Goal: Transaction & Acquisition: Download file/media

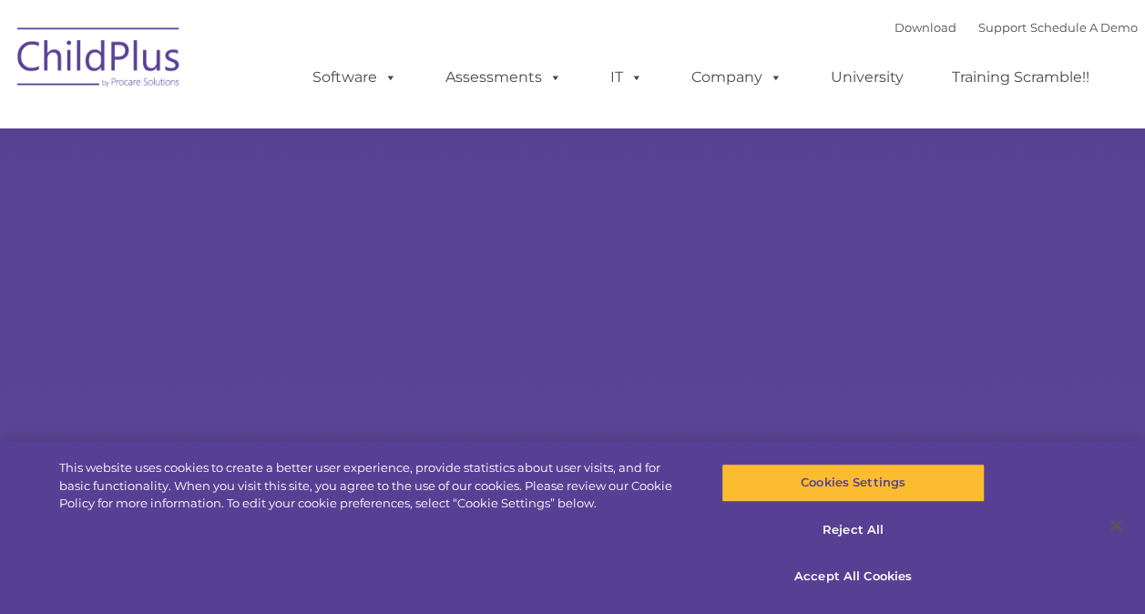
select select "MEDIUM"
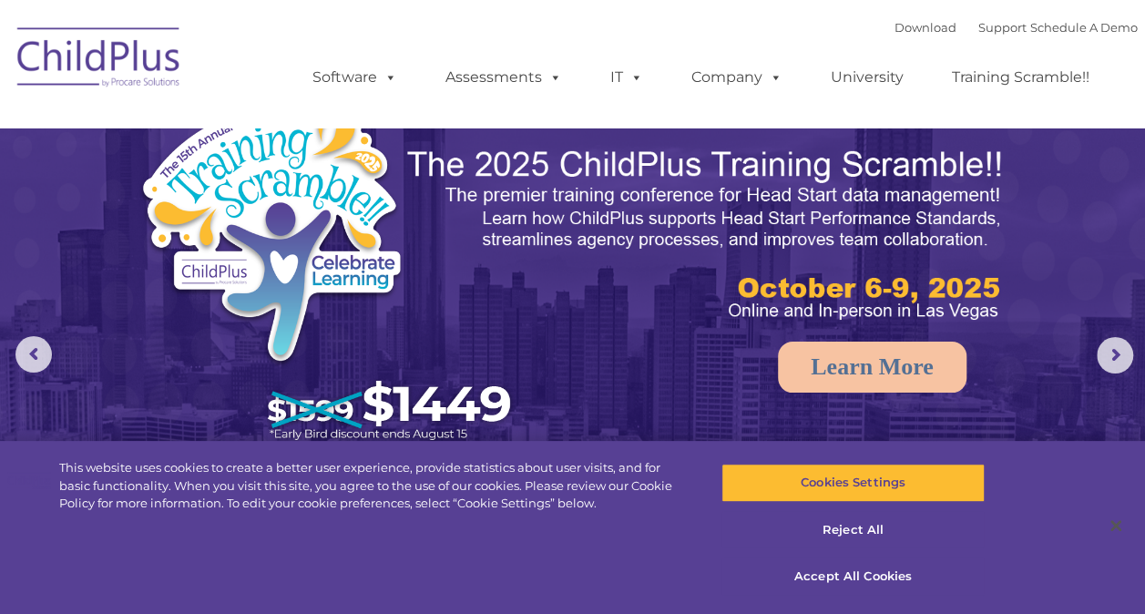
click at [941, 19] on div "Download Support | Schedule A Demo " at bounding box center [1015, 27] width 243 height 27
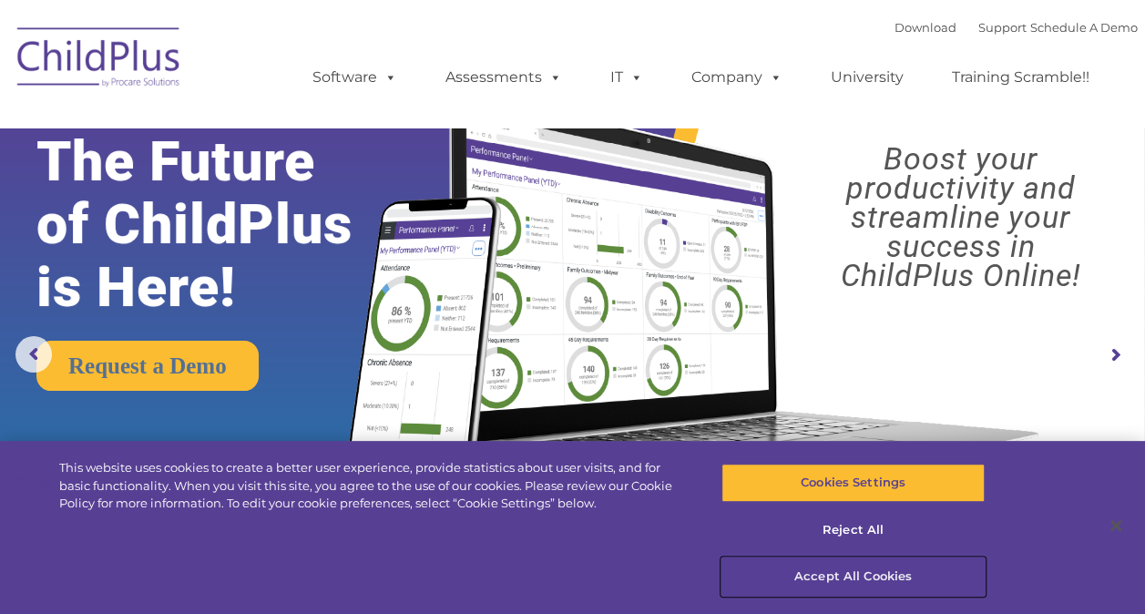
click at [891, 581] on button "Accept All Cookies" at bounding box center [852, 576] width 263 height 38
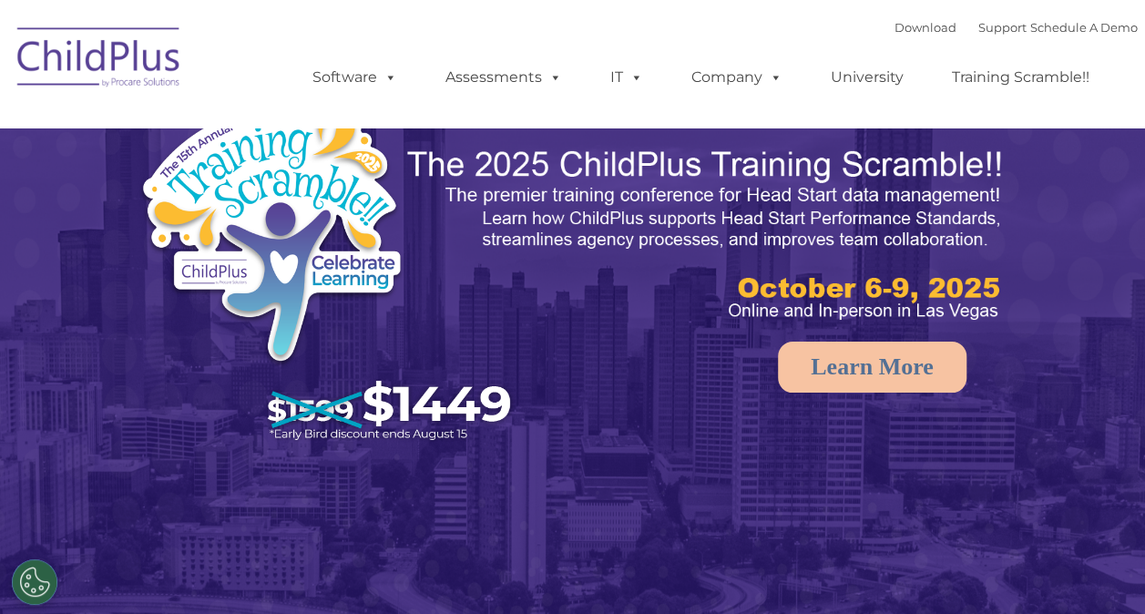
select select "MEDIUM"
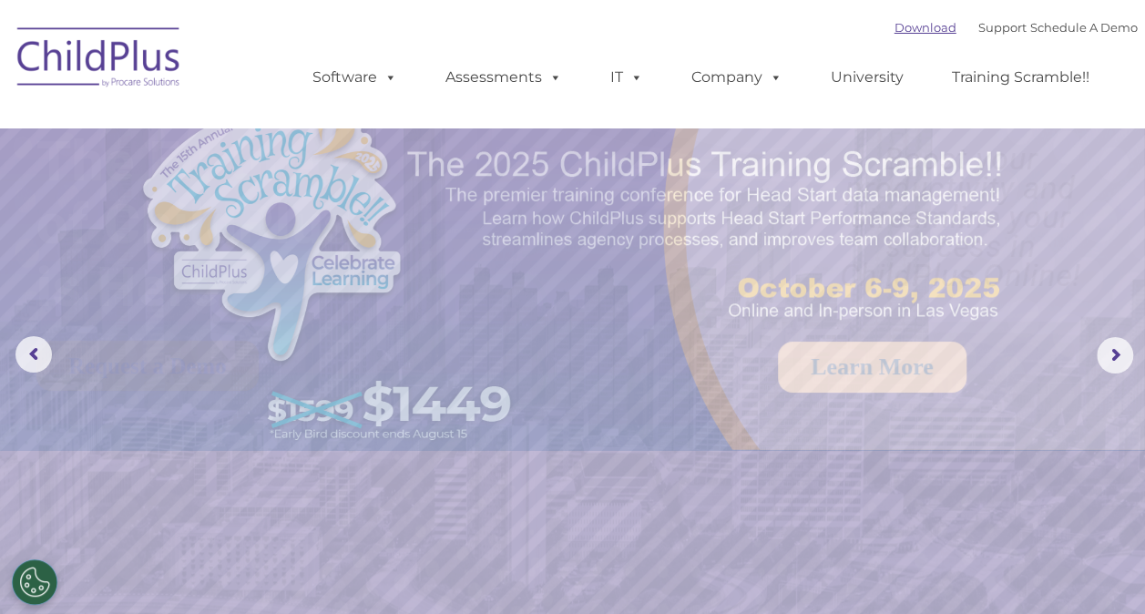
click at [906, 28] on link "Download" at bounding box center [925, 27] width 62 height 15
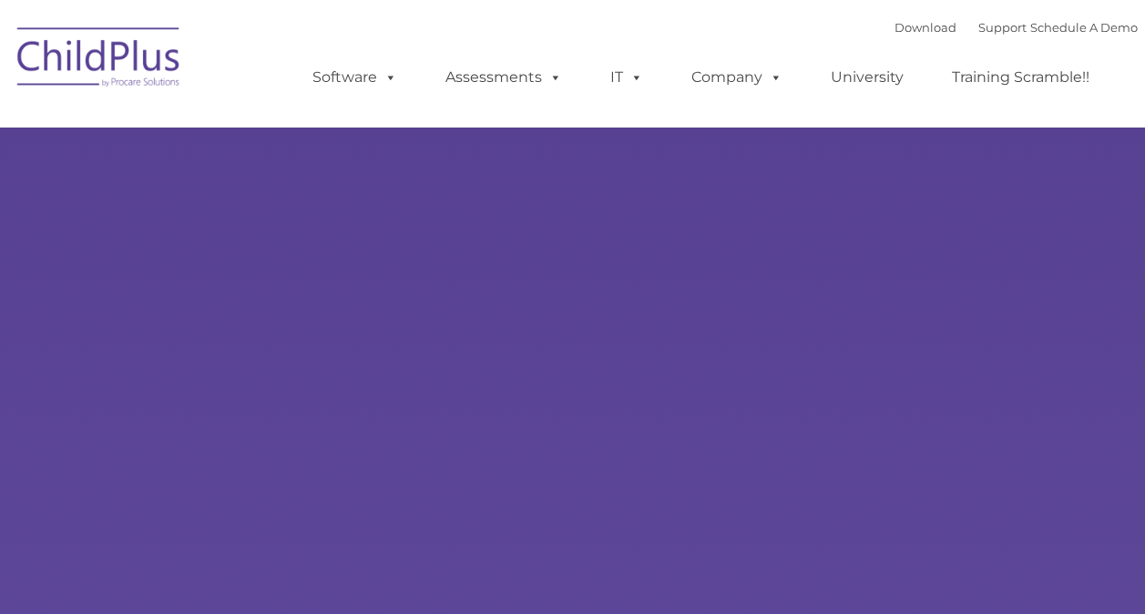
type input ""
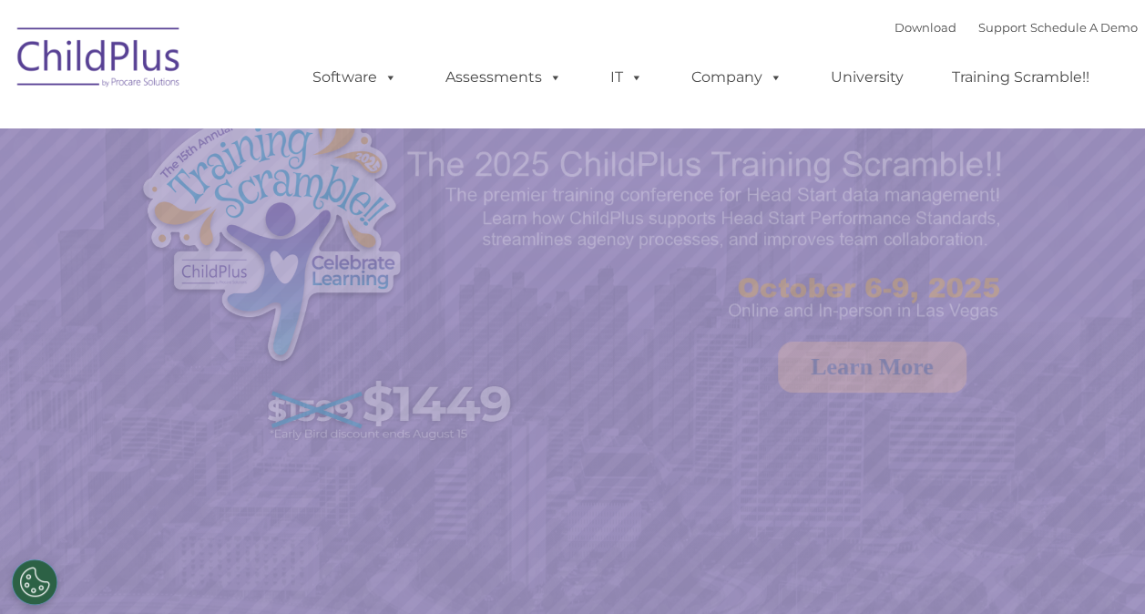
select select "MEDIUM"
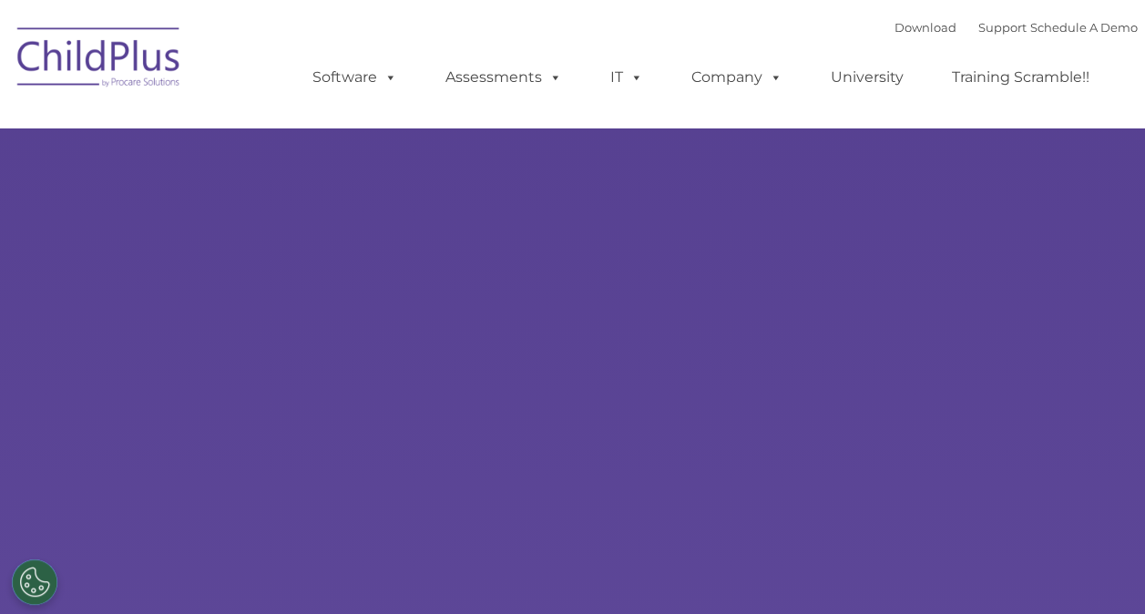
select select "MEDIUM"
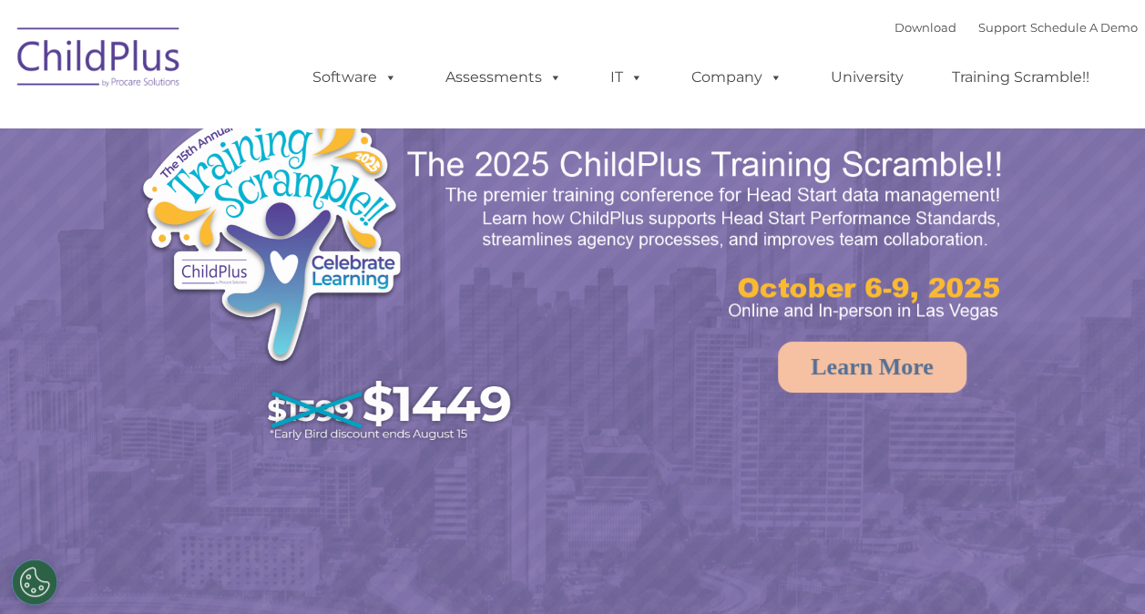
select select "MEDIUM"
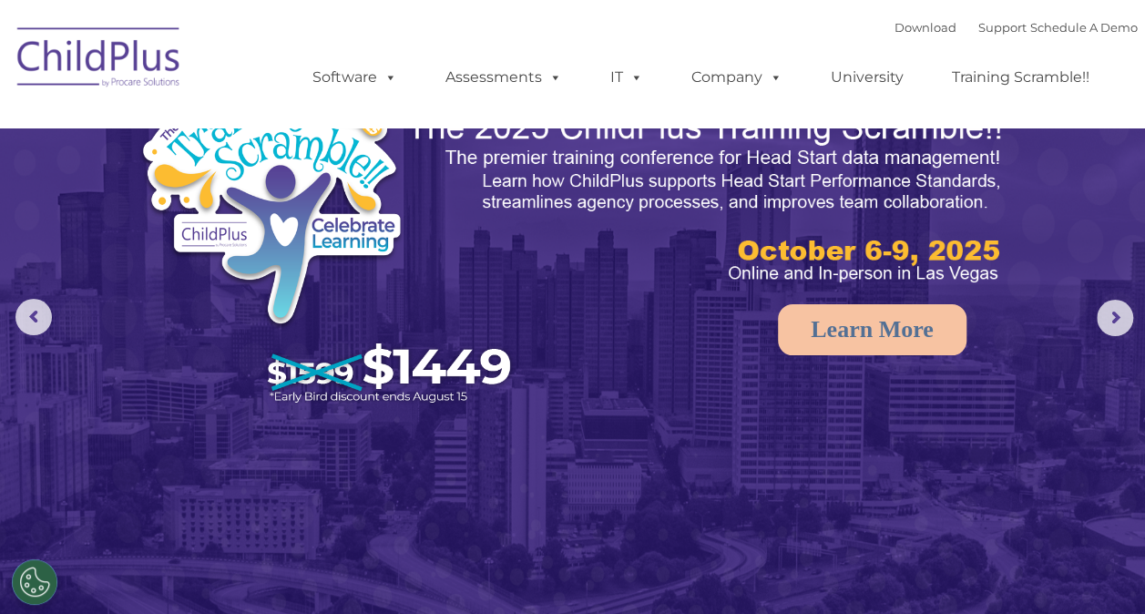
scroll to position [36, 0]
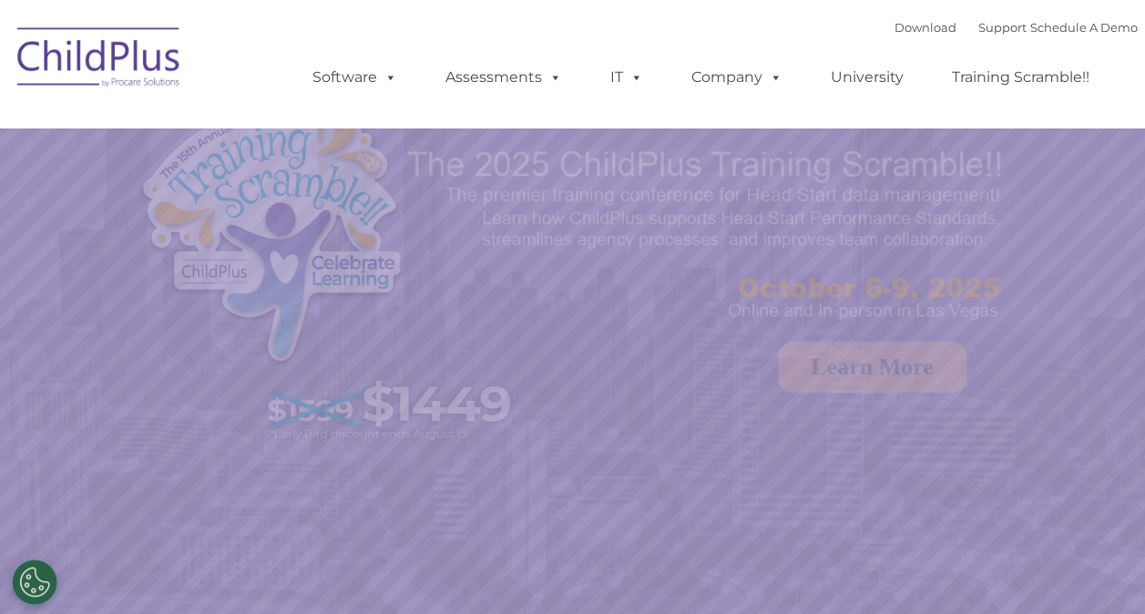
select select "MEDIUM"
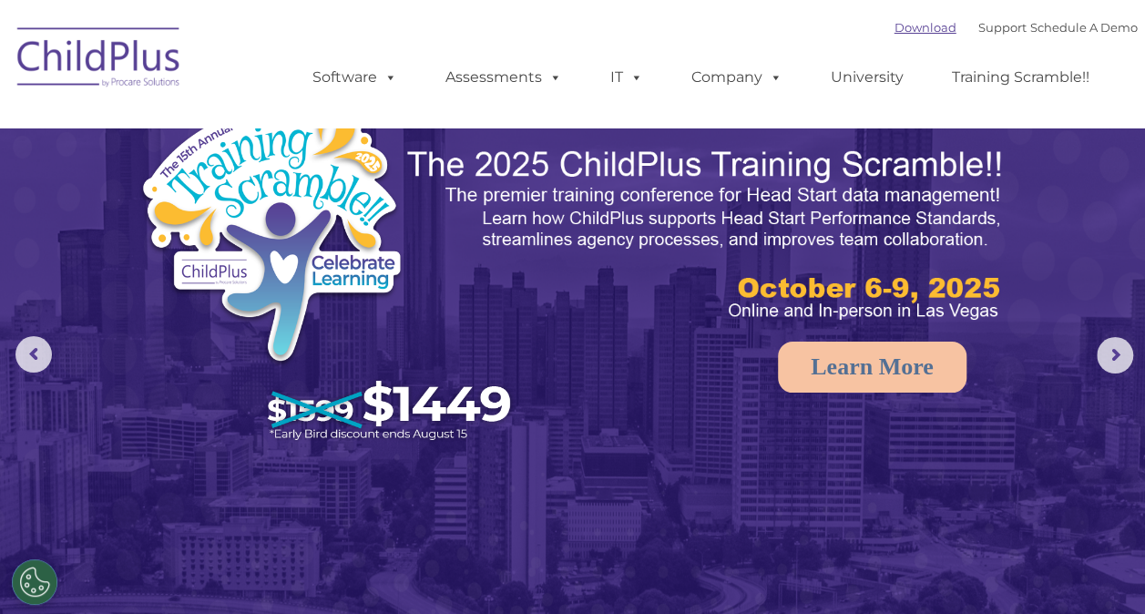
click at [898, 22] on link "Download" at bounding box center [925, 27] width 62 height 15
click at [895, 20] on link "Download" at bounding box center [925, 27] width 62 height 15
